Goal: Information Seeking & Learning: Learn about a topic

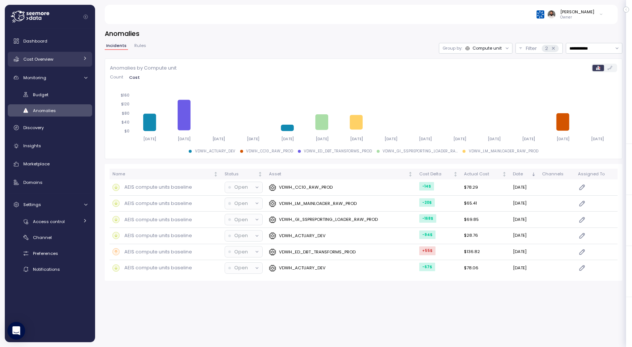
click at [66, 59] on div "Cost Overview" at bounding box center [51, 59] width 56 height 7
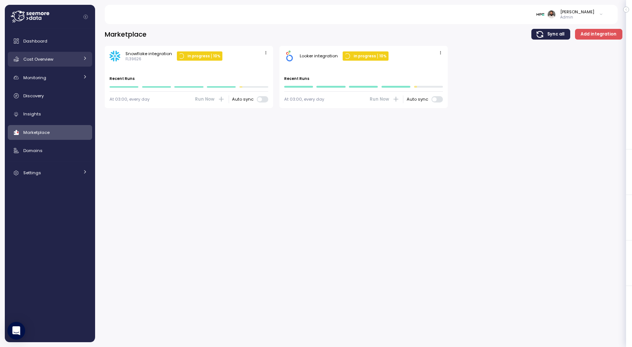
click at [77, 60] on div "Cost Overview" at bounding box center [51, 59] width 56 height 7
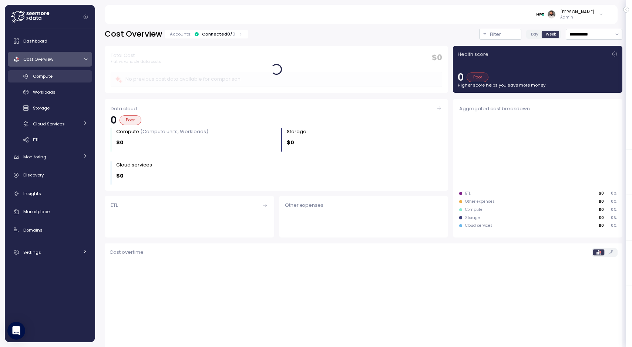
click at [72, 80] on link "Compute" at bounding box center [50, 76] width 84 height 12
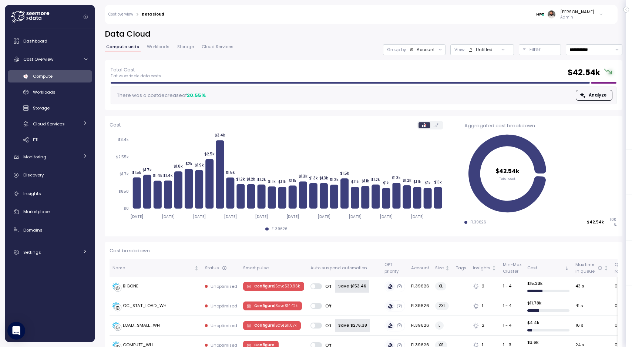
click at [438, 47] on div at bounding box center [440, 49] width 10 height 10
click at [424, 54] on div "Group by: Account" at bounding box center [414, 49] width 63 height 11
click at [423, 91] on p "Compute unit" at bounding box center [422, 91] width 29 height 6
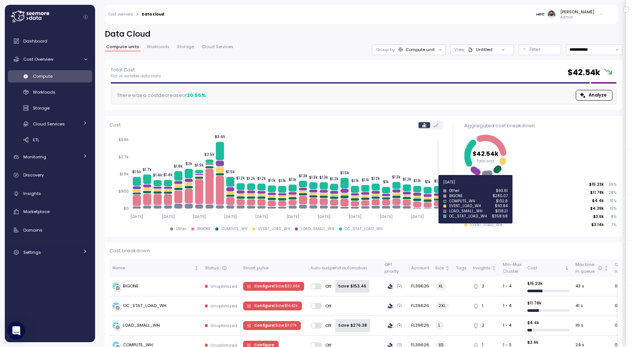
click at [439, 191] on icon at bounding box center [438, 189] width 8 height 7
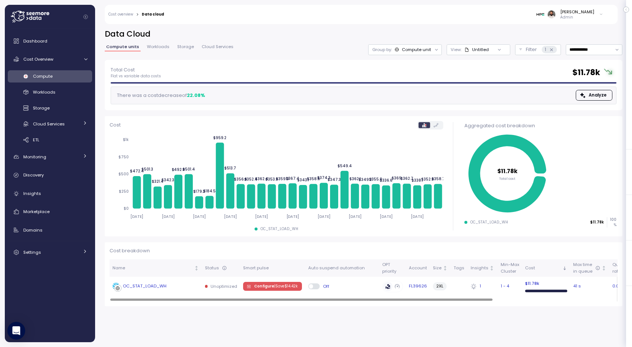
click at [168, 283] on div "OC_STAT_LOAD_WH" at bounding box center [156, 286] width 87 height 7
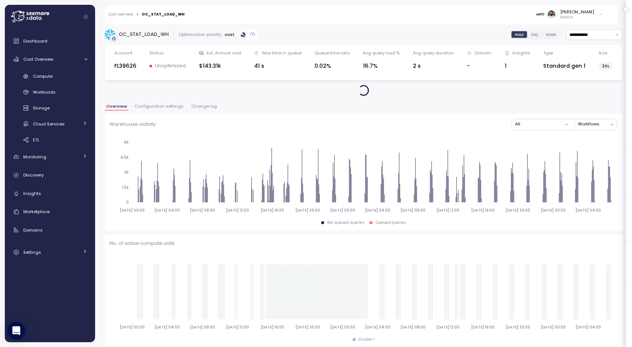
click at [177, 107] on span "Configuration settings" at bounding box center [159, 106] width 49 height 4
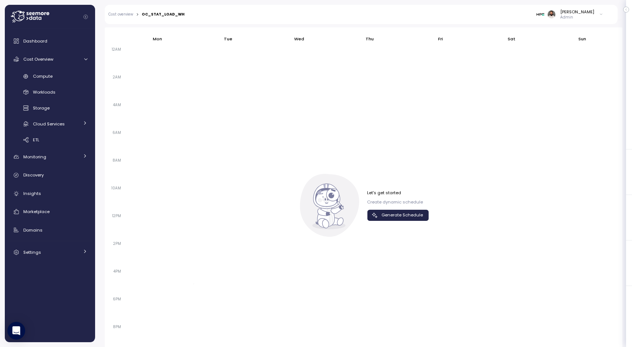
scroll to position [500, 0]
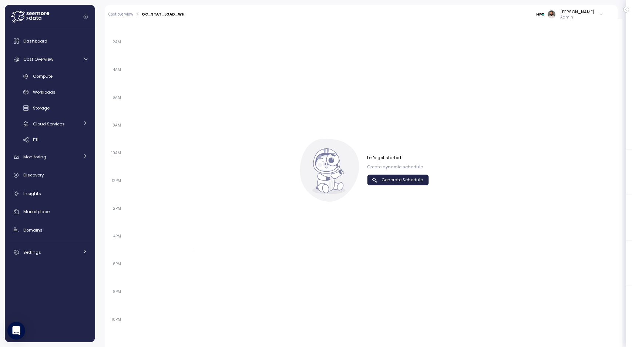
click at [385, 176] on span "Generate Schedule" at bounding box center [402, 180] width 41 height 10
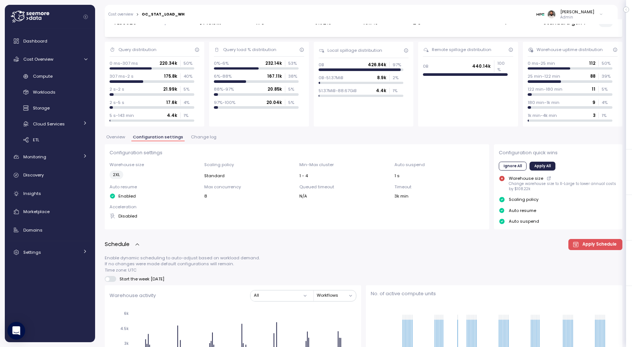
scroll to position [0, 0]
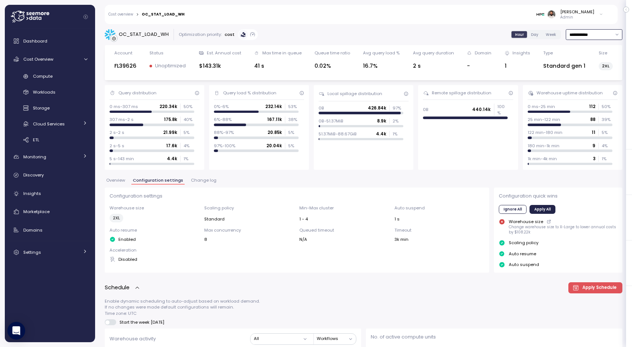
click at [592, 31] on input "**********" at bounding box center [594, 34] width 57 height 11
click at [591, 75] on div "Last 14 days" at bounding box center [591, 78] width 26 height 6
click at [598, 34] on input "**********" at bounding box center [594, 34] width 57 height 11
click at [593, 68] on div "Last 7 days" at bounding box center [590, 69] width 24 height 6
type input "**********"
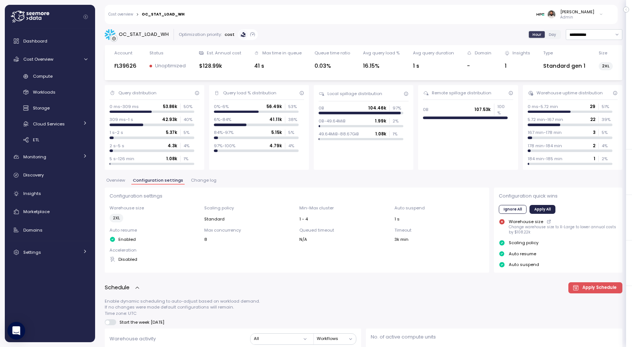
click at [132, 13] on link "Cost overview" at bounding box center [120, 15] width 25 height 4
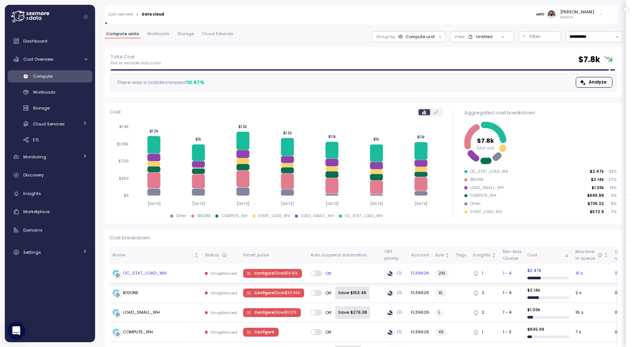
scroll to position [17, 0]
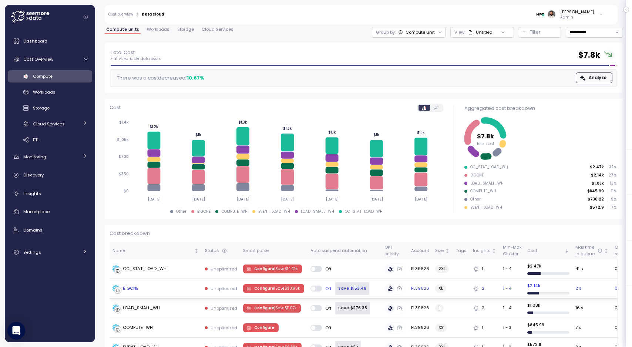
click at [162, 292] on td "BIGONE" at bounding box center [156, 289] width 93 height 20
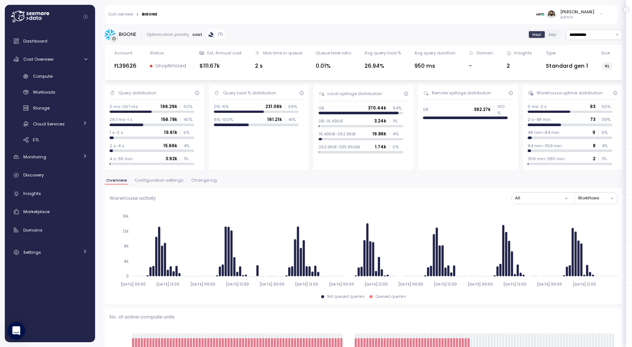
click at [128, 11] on div "Cost overview > BIGONE Guy Biecher Admin" at bounding box center [356, 14] width 503 height 19
click at [128, 15] on link "Cost overview" at bounding box center [120, 15] width 25 height 4
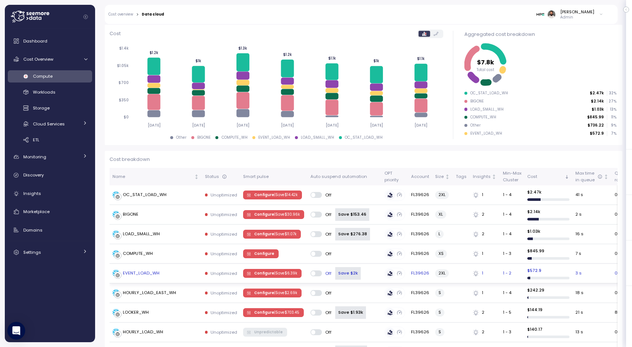
scroll to position [16, 0]
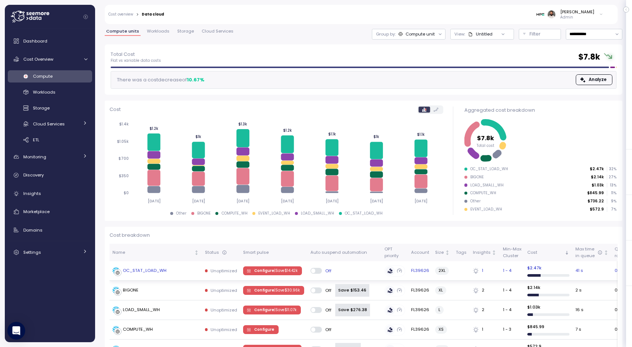
click at [168, 273] on div "OC_STAT_LOAD_WH" at bounding box center [156, 270] width 87 height 7
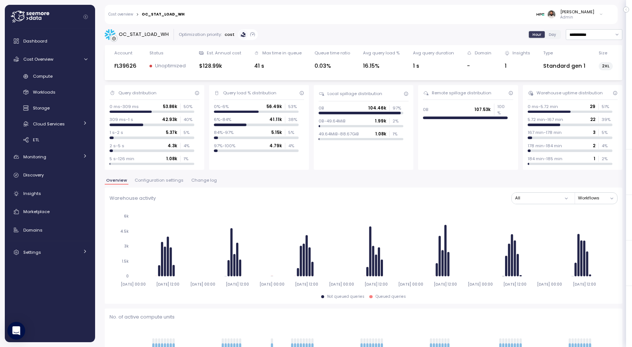
click at [167, 179] on span "Configuration settings" at bounding box center [159, 180] width 49 height 4
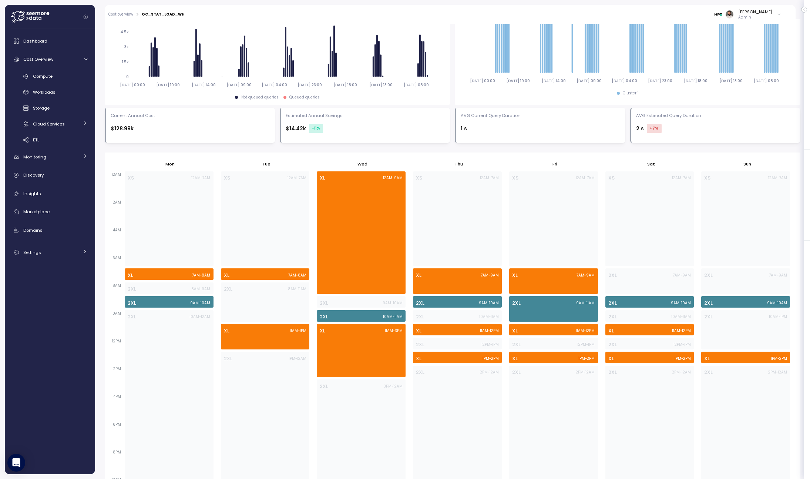
scroll to position [357, 0]
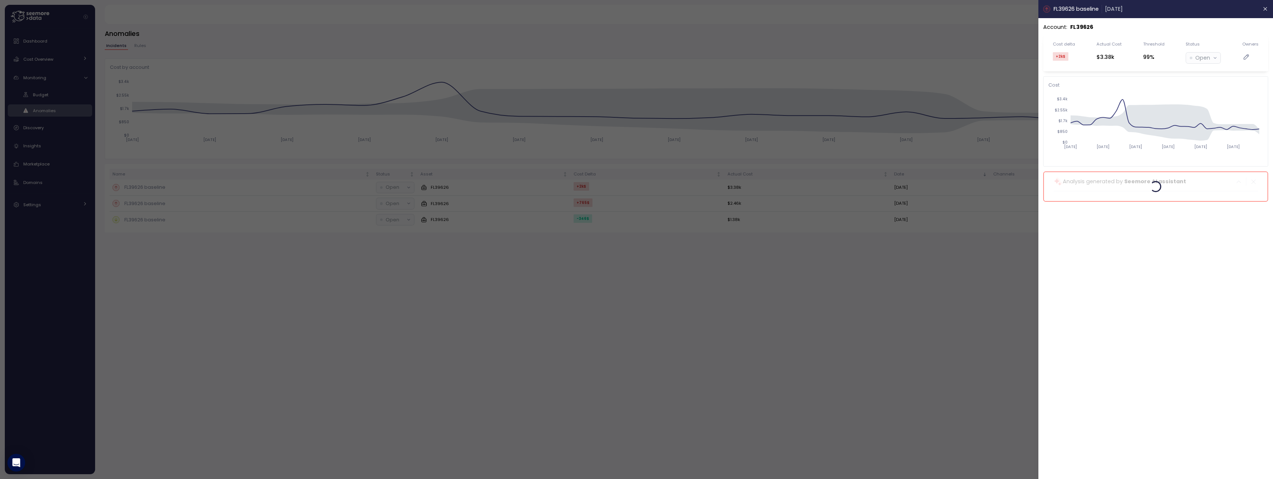
click at [1016, 45] on div at bounding box center [636, 239] width 1273 height 479
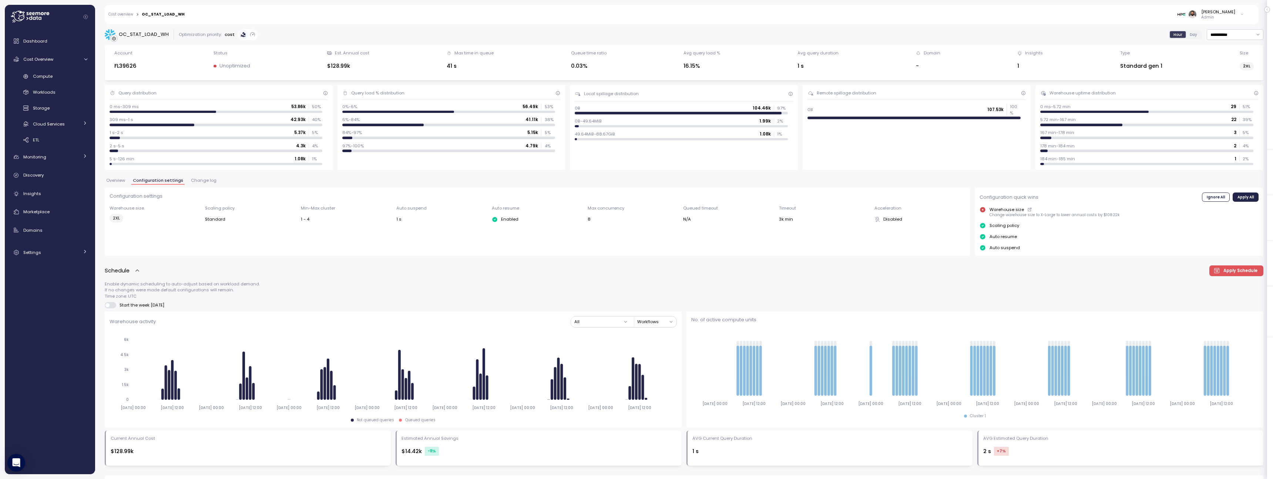
click at [197, 182] on span "Change log" at bounding box center [204, 180] width 26 height 4
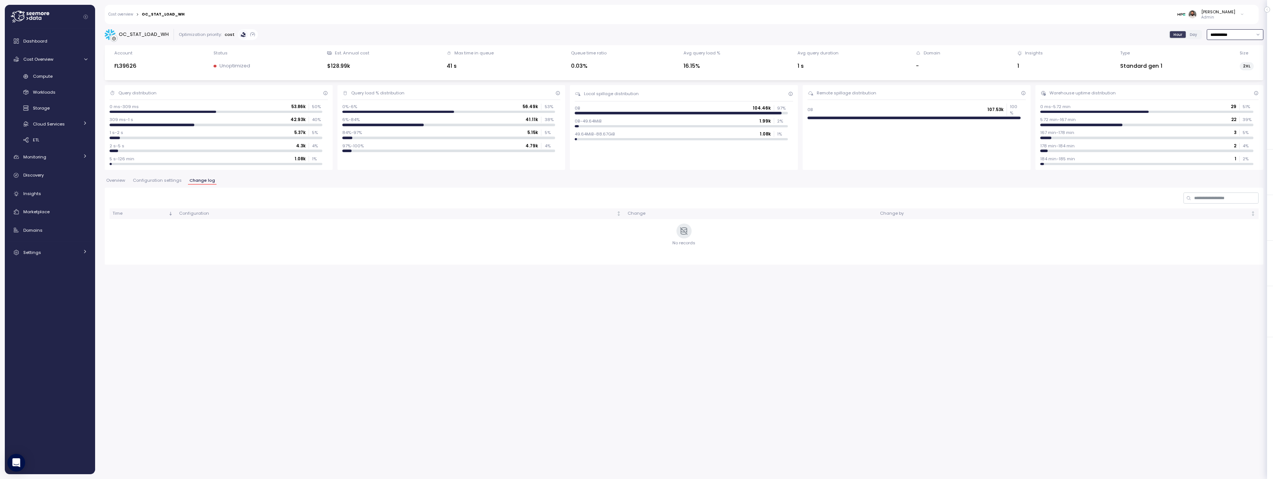
click at [1228, 32] on input "**********" at bounding box center [1235, 34] width 57 height 11
click at [1227, 98] on div "Last 6 months" at bounding box center [1234, 98] width 31 height 6
type input "**********"
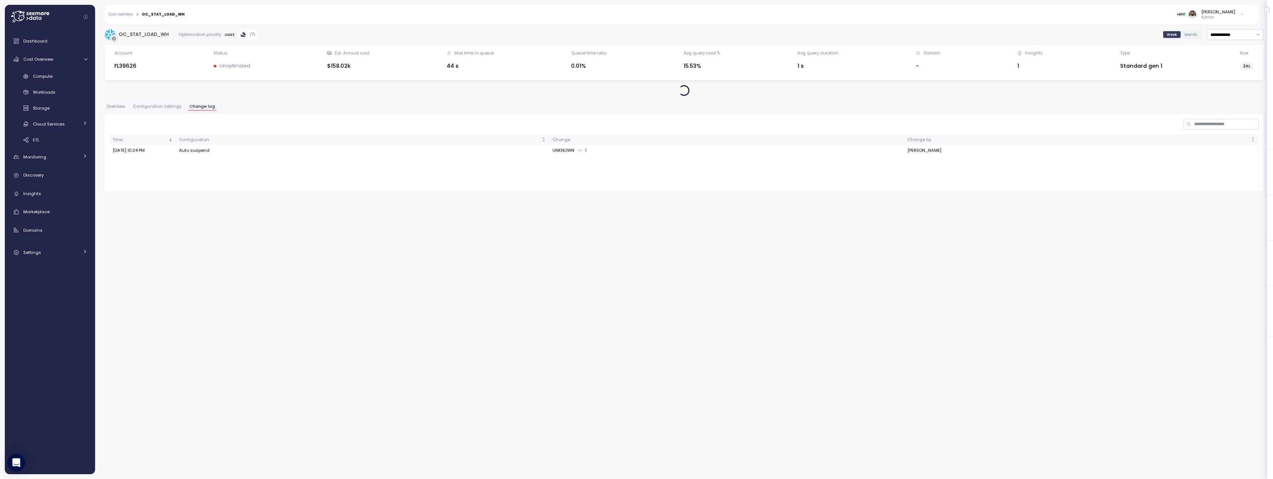
click at [158, 104] on span "Configuration settings" at bounding box center [157, 106] width 49 height 4
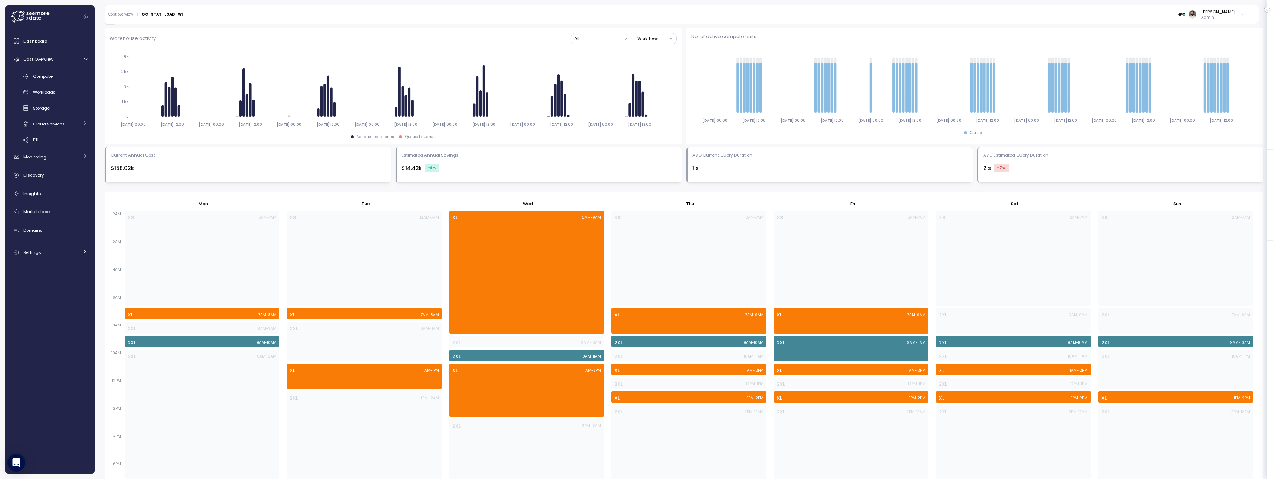
scroll to position [357, 0]
